Goal: Information Seeking & Learning: Check status

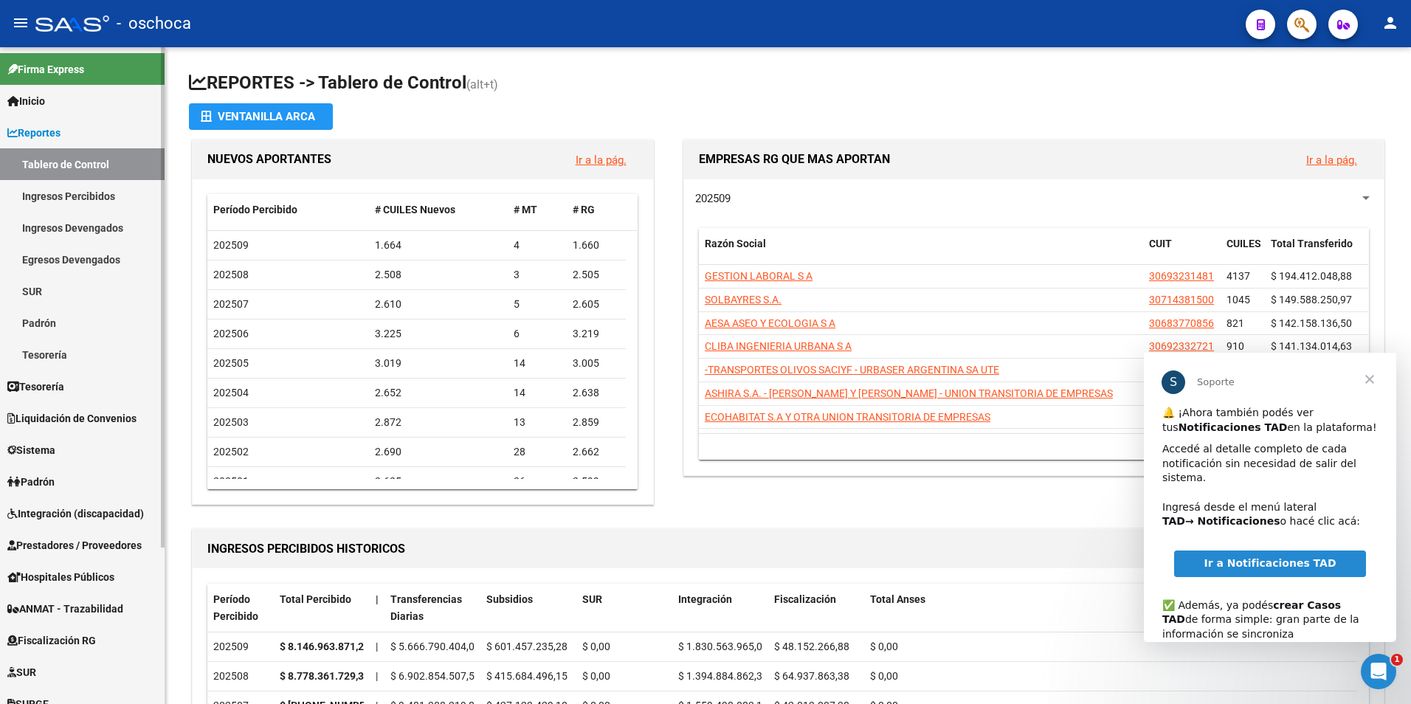
click at [64, 637] on span "Fiscalización RG" at bounding box center [51, 641] width 89 height 16
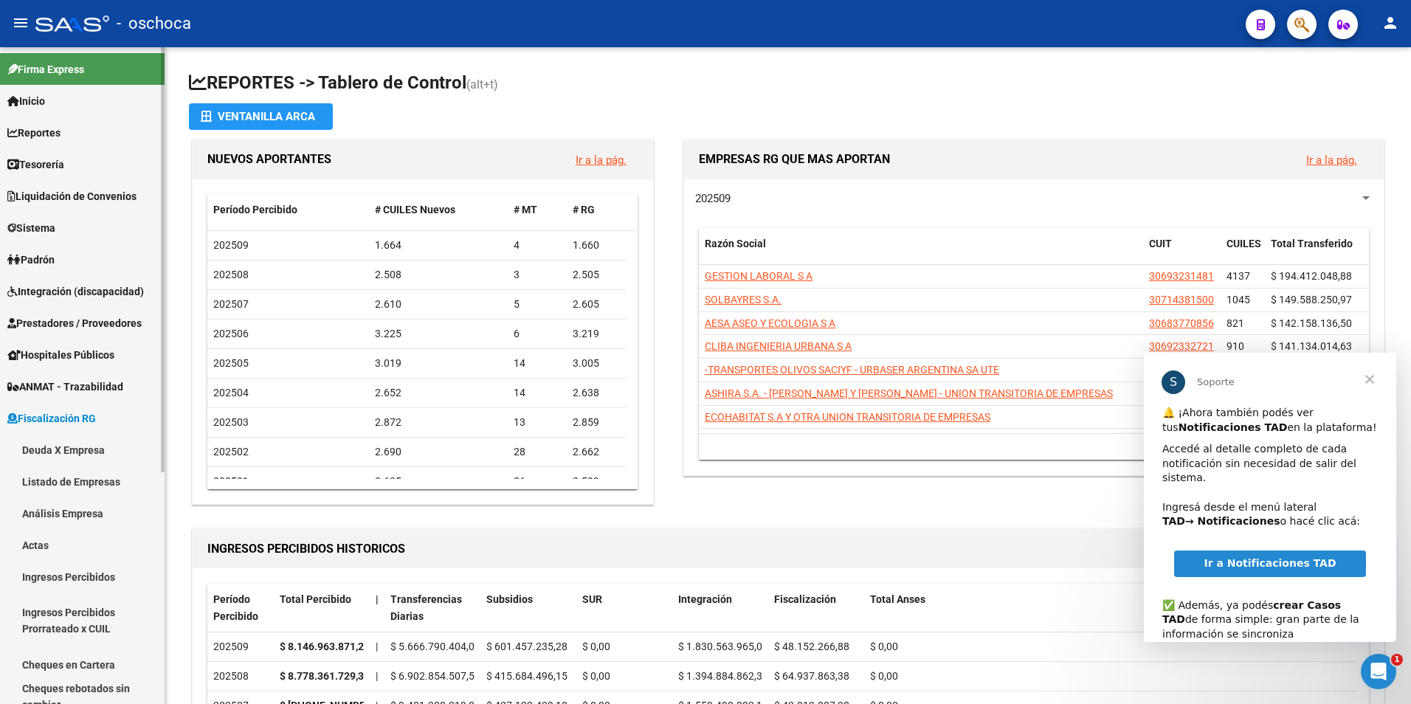
click at [75, 452] on link "Deuda X Empresa" at bounding box center [82, 450] width 165 height 32
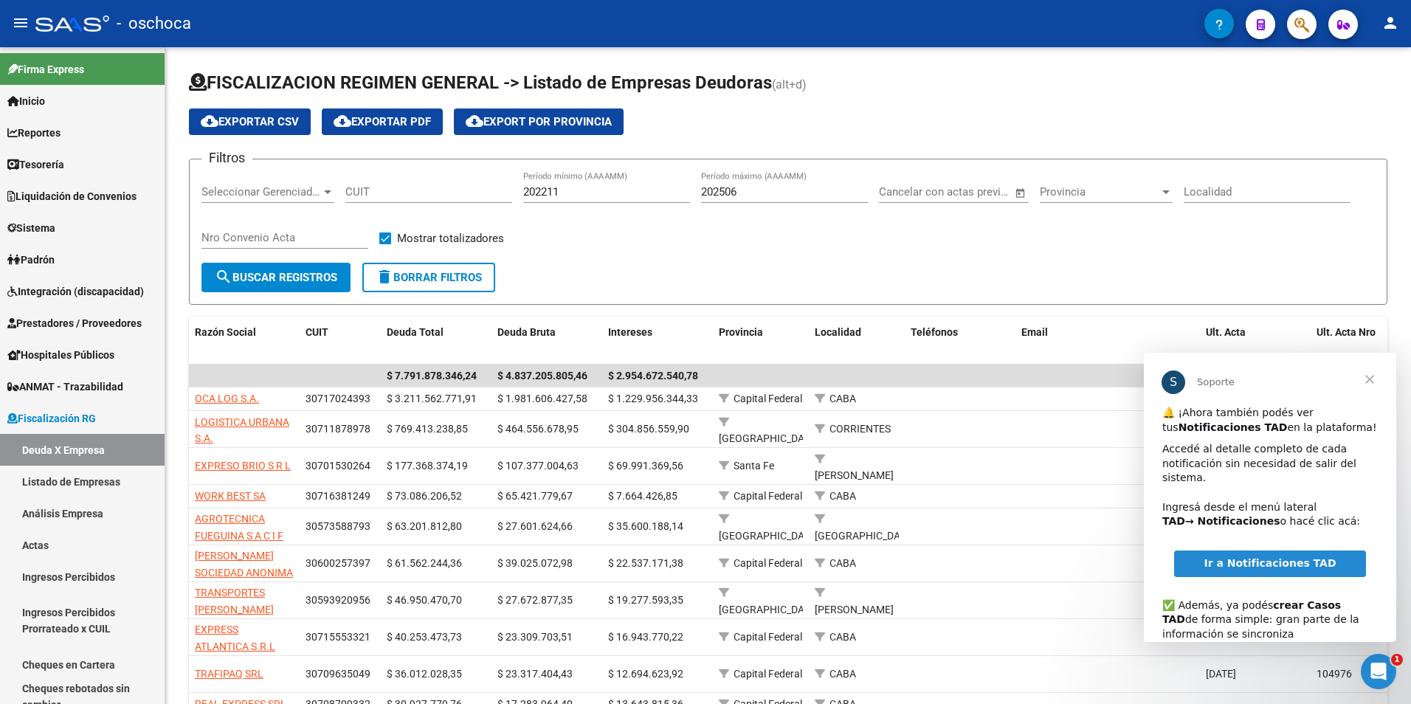
click at [1367, 378] on span "Cerrar" at bounding box center [1369, 379] width 53 height 53
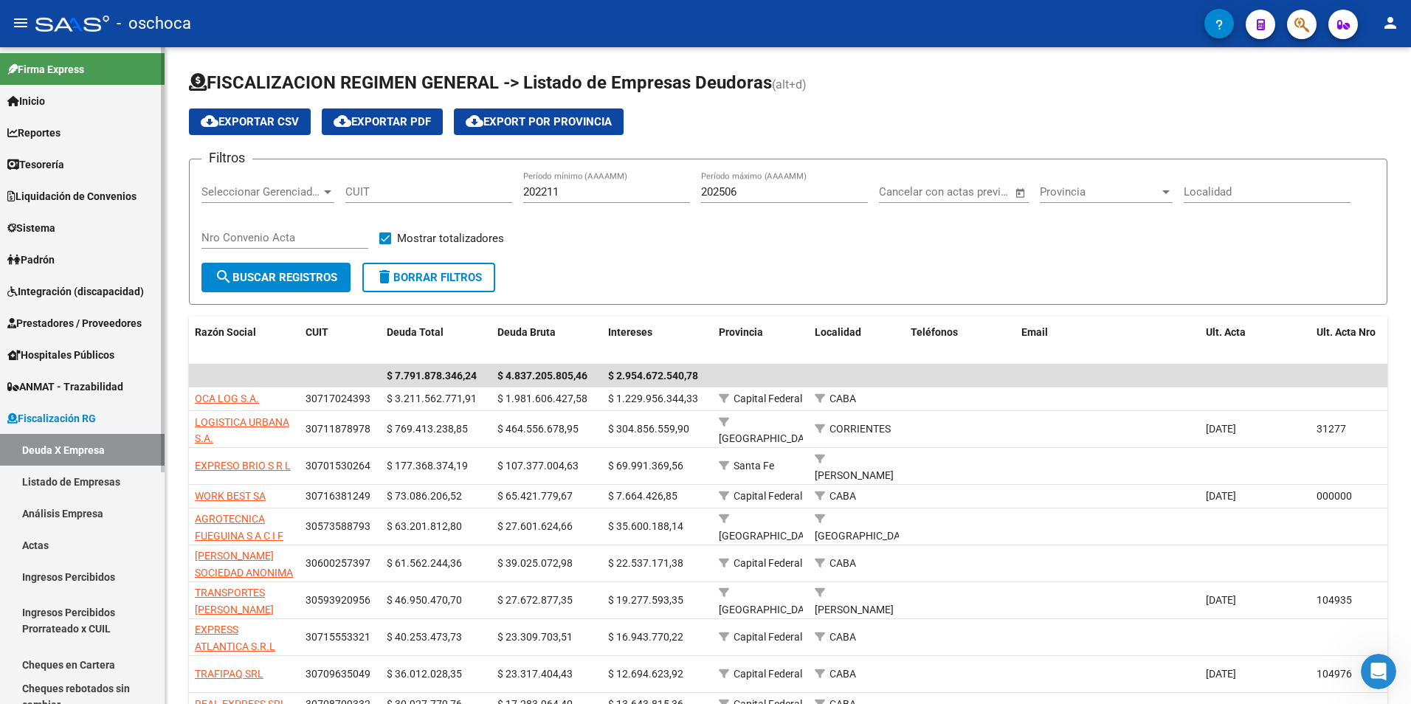
click at [55, 513] on link "Análisis Empresa" at bounding box center [82, 513] width 165 height 32
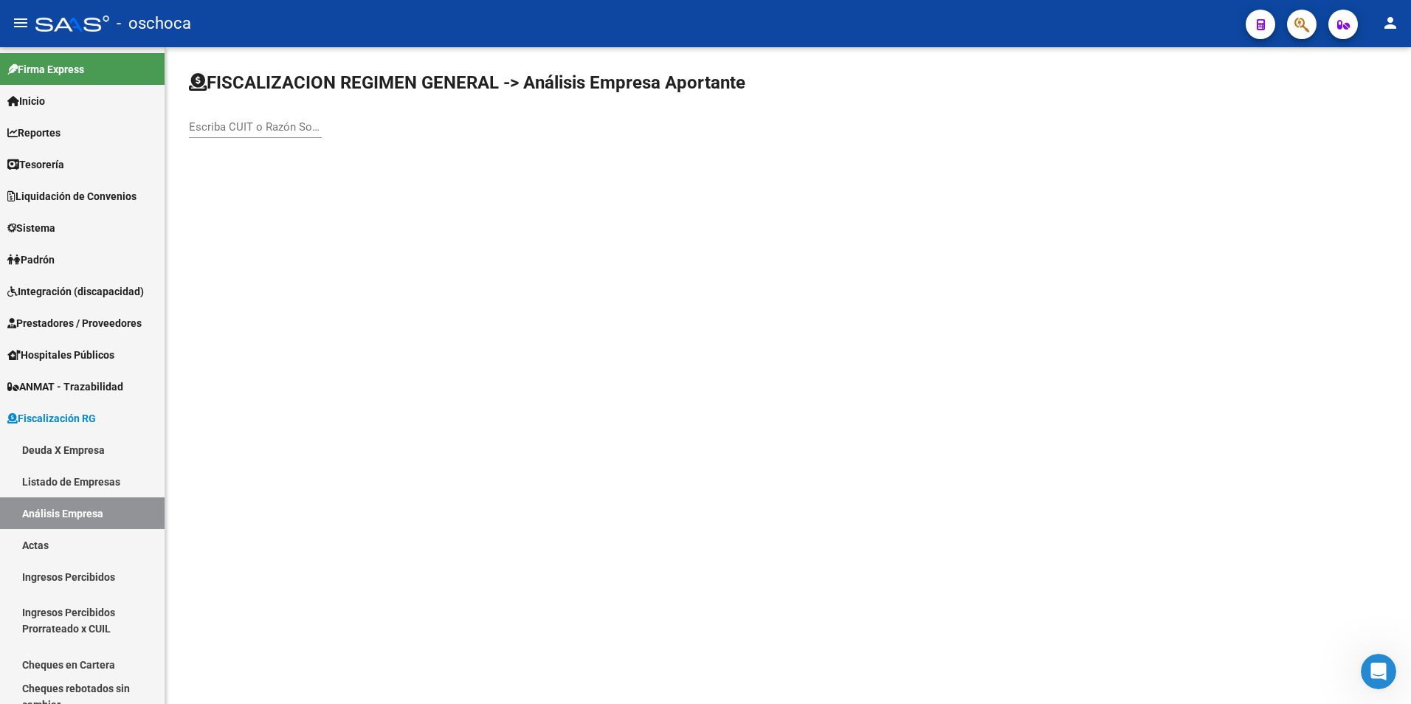
click at [224, 124] on input "Escriba CUIT o Razón Social para buscar" at bounding box center [255, 126] width 133 height 13
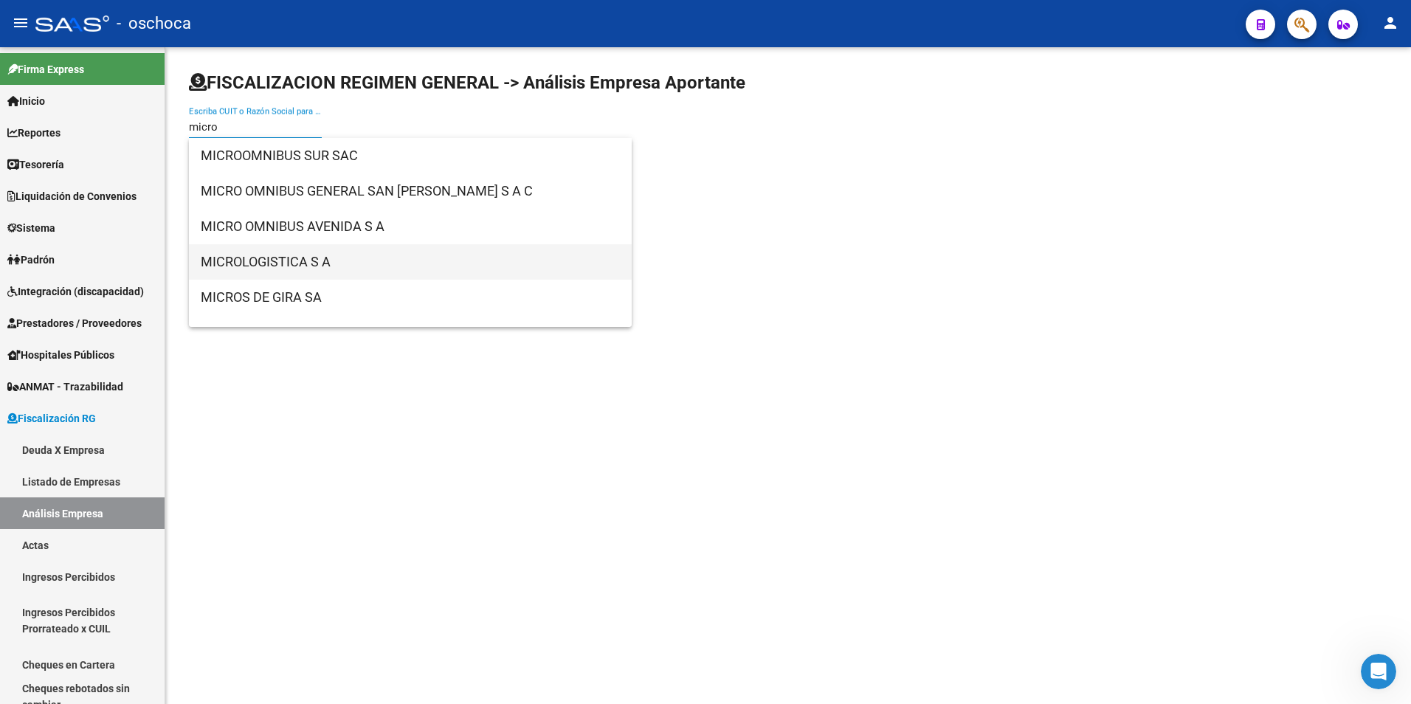
type input "micro"
click at [242, 260] on span "MICROLOGISTICA S A" at bounding box center [410, 261] width 419 height 35
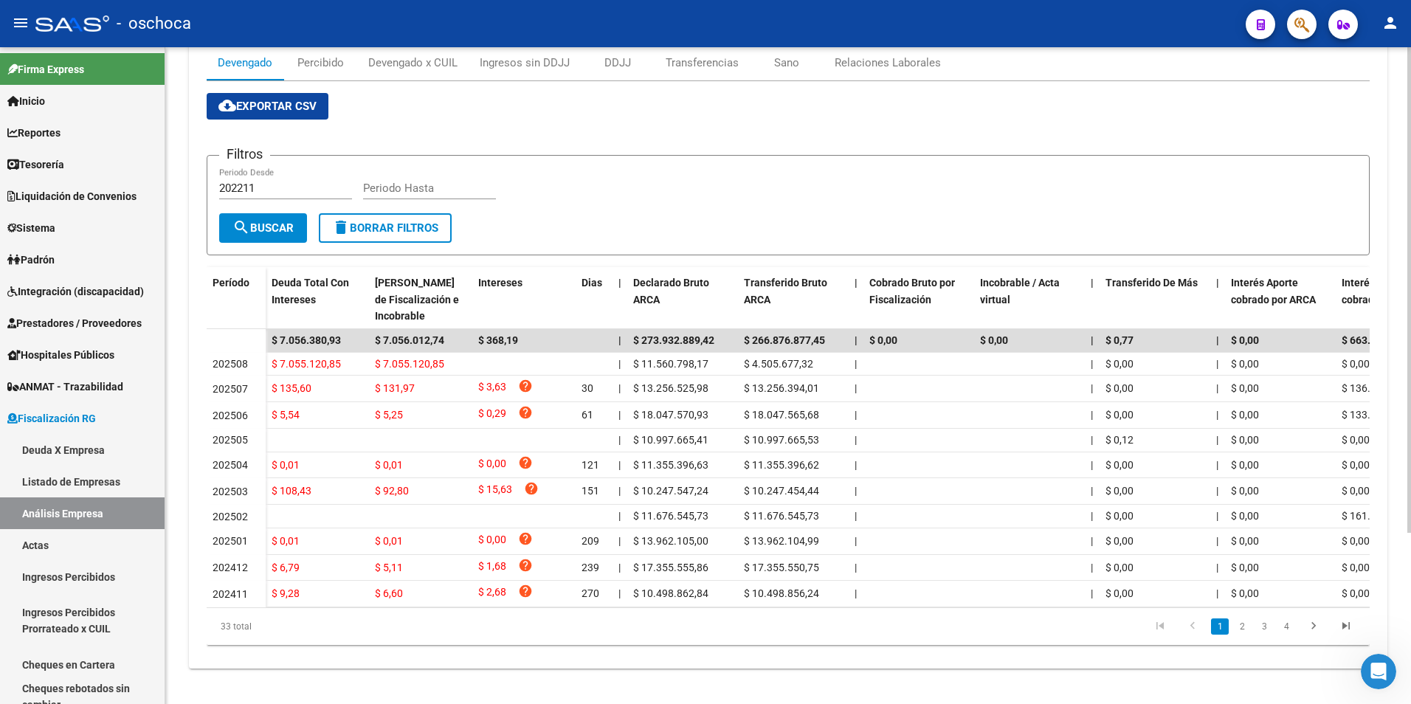
scroll to position [74, 0]
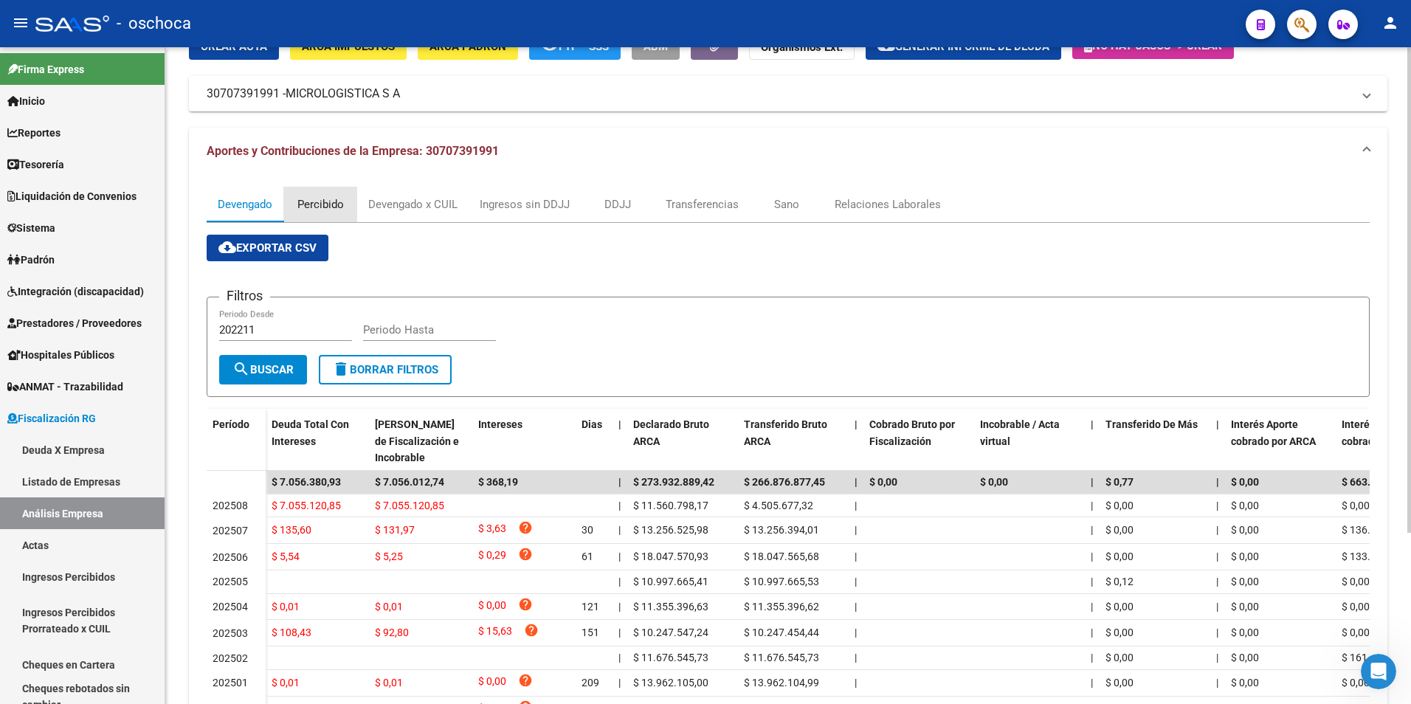
click at [322, 207] on div "Percibido" at bounding box center [320, 204] width 47 height 16
